Goal: Find specific page/section: Find specific page/section

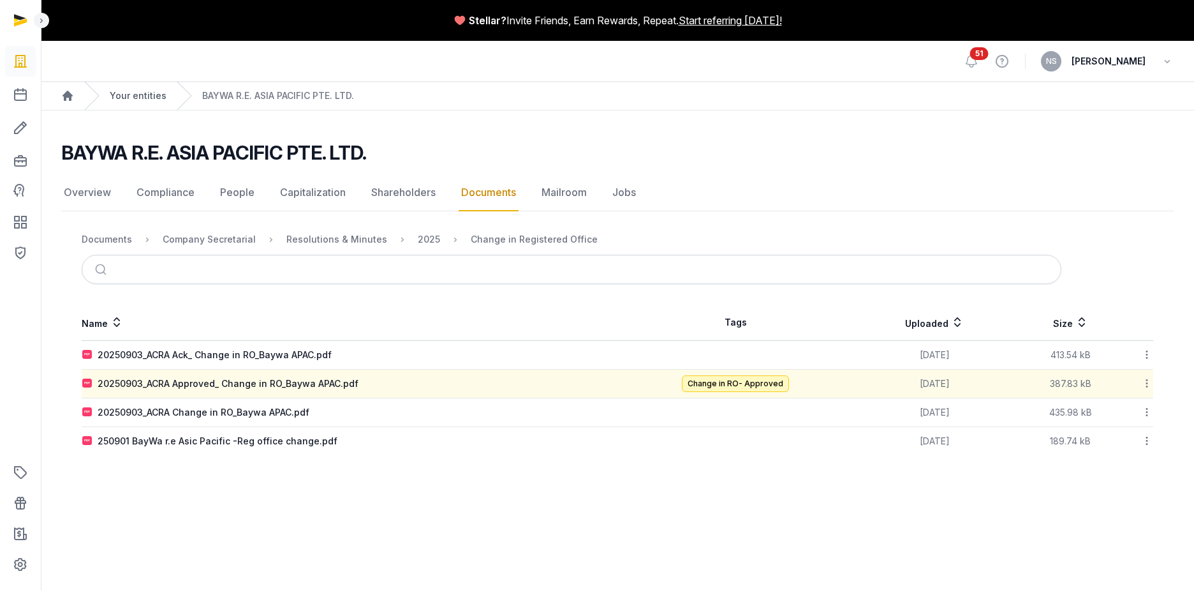
click at [122, 96] on link "Your entities" at bounding box center [138, 95] width 57 height 13
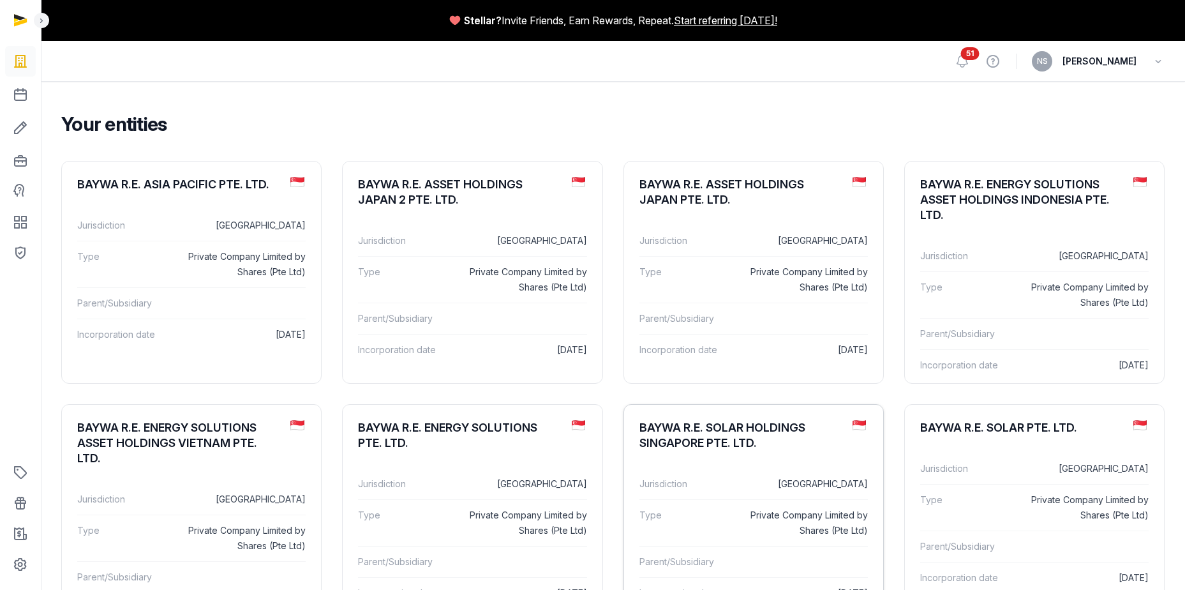
click at [711, 439] on div "BAYWA R.E. SOLAR HOLDINGS SINGAPORE PTE. LTD." at bounding box center [740, 435] width 203 height 31
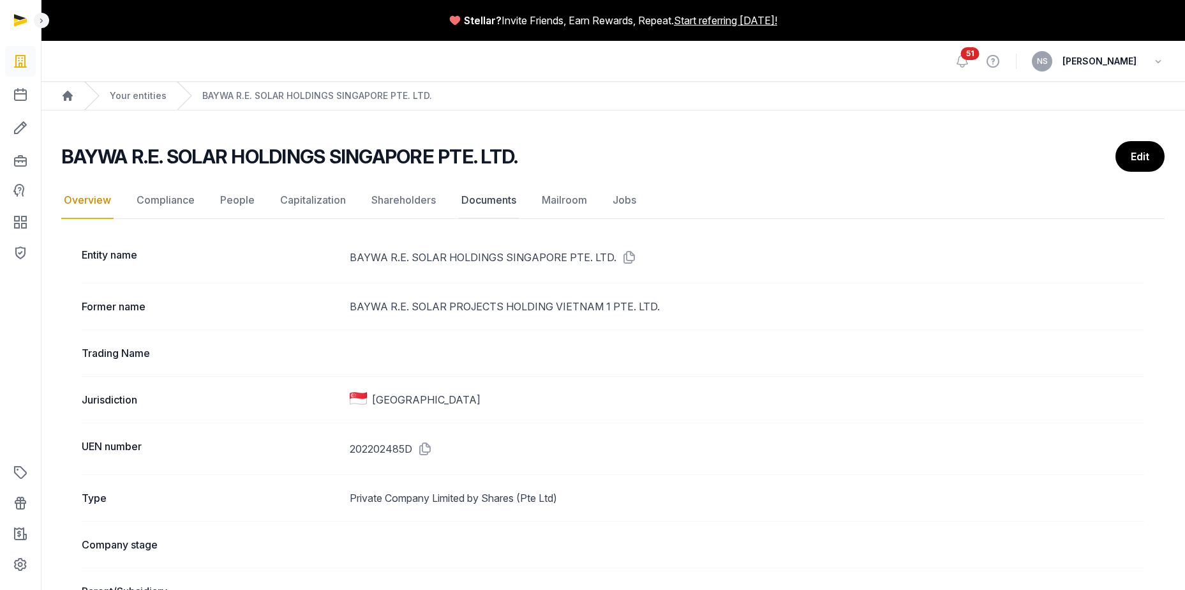
click at [482, 198] on link "Documents" at bounding box center [489, 200] width 60 height 37
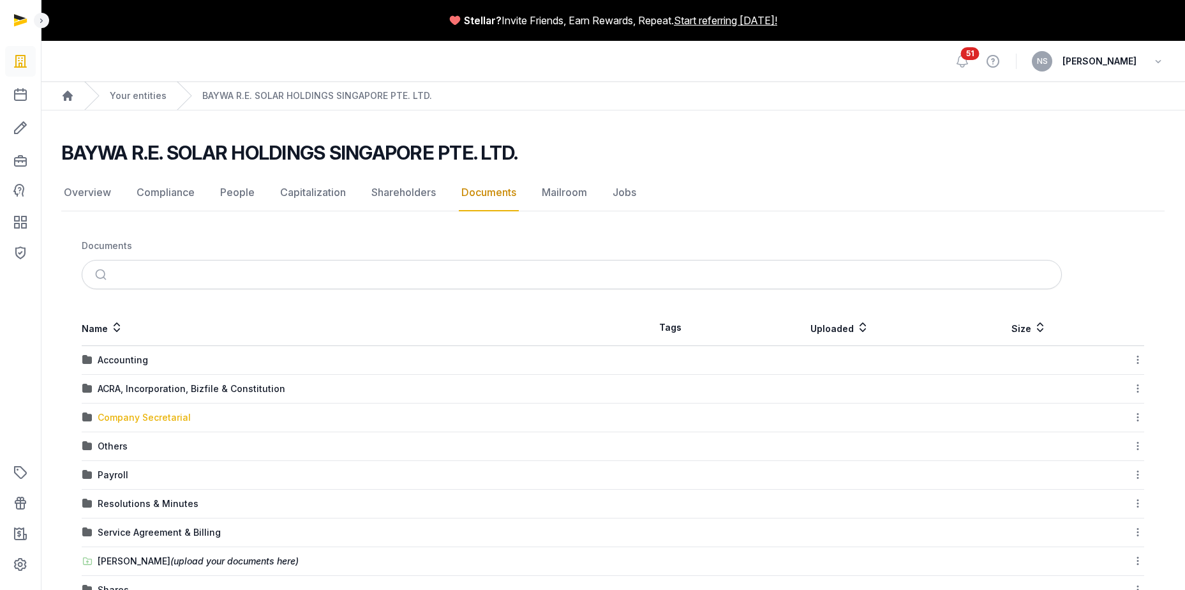
click at [121, 417] on div "Company Secretarial" at bounding box center [144, 417] width 93 height 13
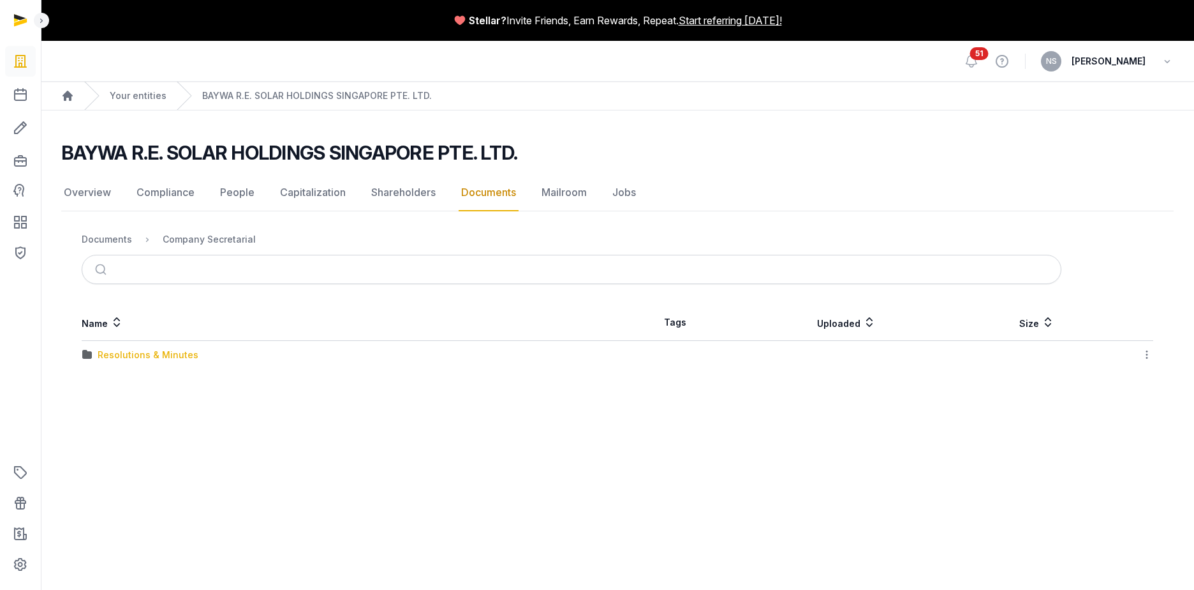
click at [140, 353] on div "Resolutions & Minutes" at bounding box center [148, 354] width 101 height 13
click at [116, 383] on div "2025" at bounding box center [109, 383] width 22 height 13
